Goal: Task Accomplishment & Management: Use online tool/utility

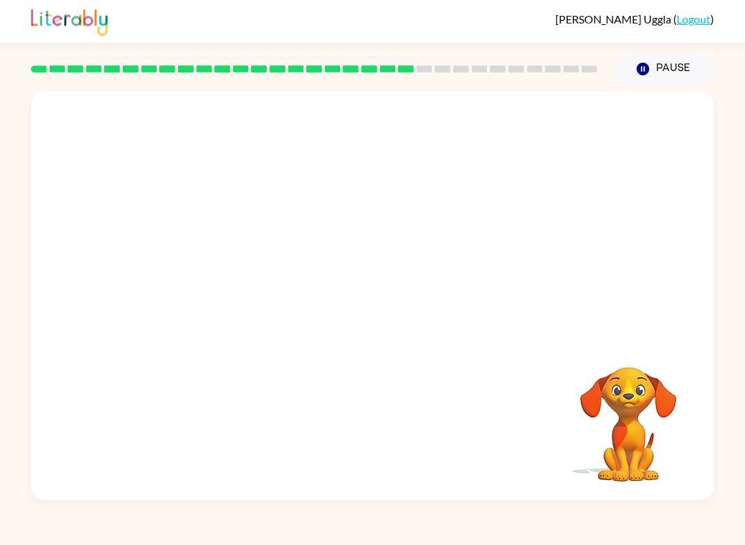
click at [621, 440] on video "Your browser must support playing .mp4 files to use Literably. Please try using…" at bounding box center [629, 415] width 138 height 138
click at [371, 298] on icon "button" at bounding box center [373, 303] width 24 height 24
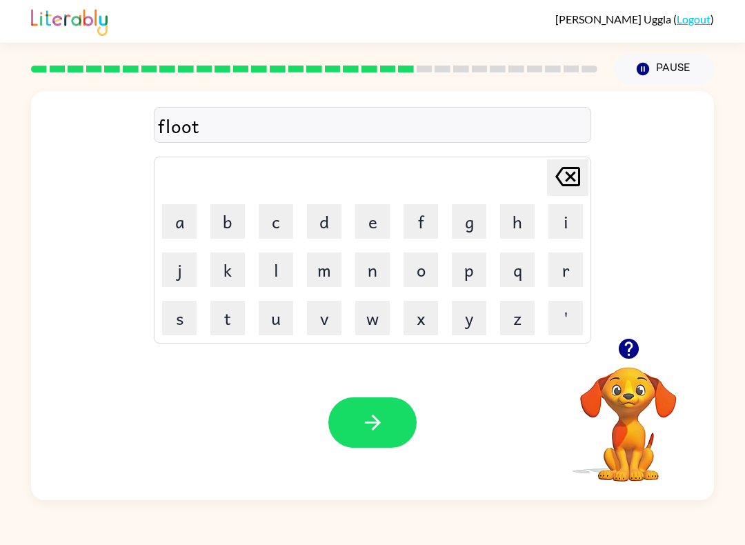
click at [372, 413] on icon "button" at bounding box center [373, 423] width 24 height 24
click at [386, 422] on button "button" at bounding box center [373, 423] width 88 height 50
click at [401, 438] on button "button" at bounding box center [373, 423] width 88 height 50
click at [362, 399] on button "button" at bounding box center [373, 423] width 88 height 50
click at [364, 419] on icon "button" at bounding box center [373, 423] width 24 height 24
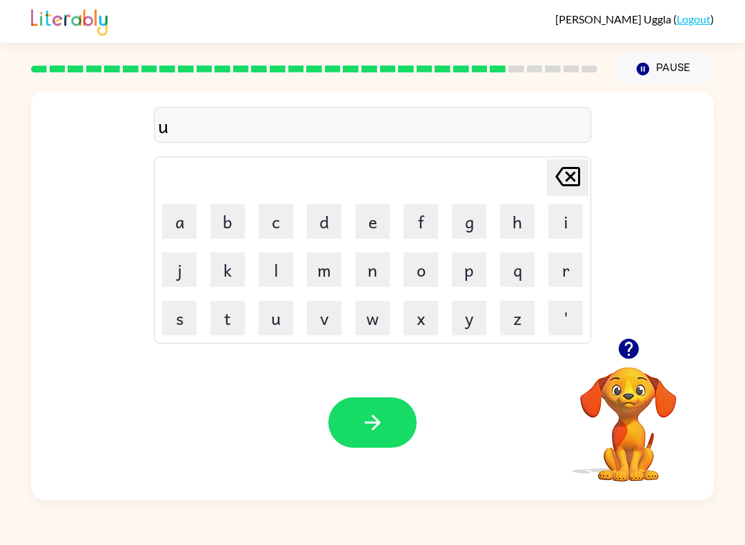
click at [634, 351] on icon "button" at bounding box center [628, 349] width 20 height 20
click at [376, 426] on icon "button" at bounding box center [372, 423] width 16 height 16
click at [377, 422] on icon "button" at bounding box center [373, 423] width 24 height 24
click at [364, 418] on icon "button" at bounding box center [373, 423] width 24 height 24
click at [375, 432] on icon "button" at bounding box center [373, 423] width 24 height 24
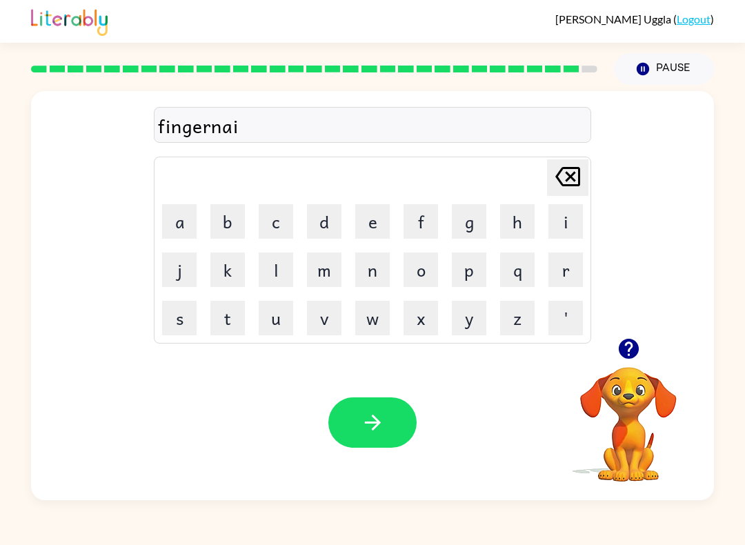
click at [635, 351] on icon "button" at bounding box center [628, 349] width 20 height 20
click at [371, 424] on icon "button" at bounding box center [373, 423] width 24 height 24
